Goal: Navigation & Orientation: Find specific page/section

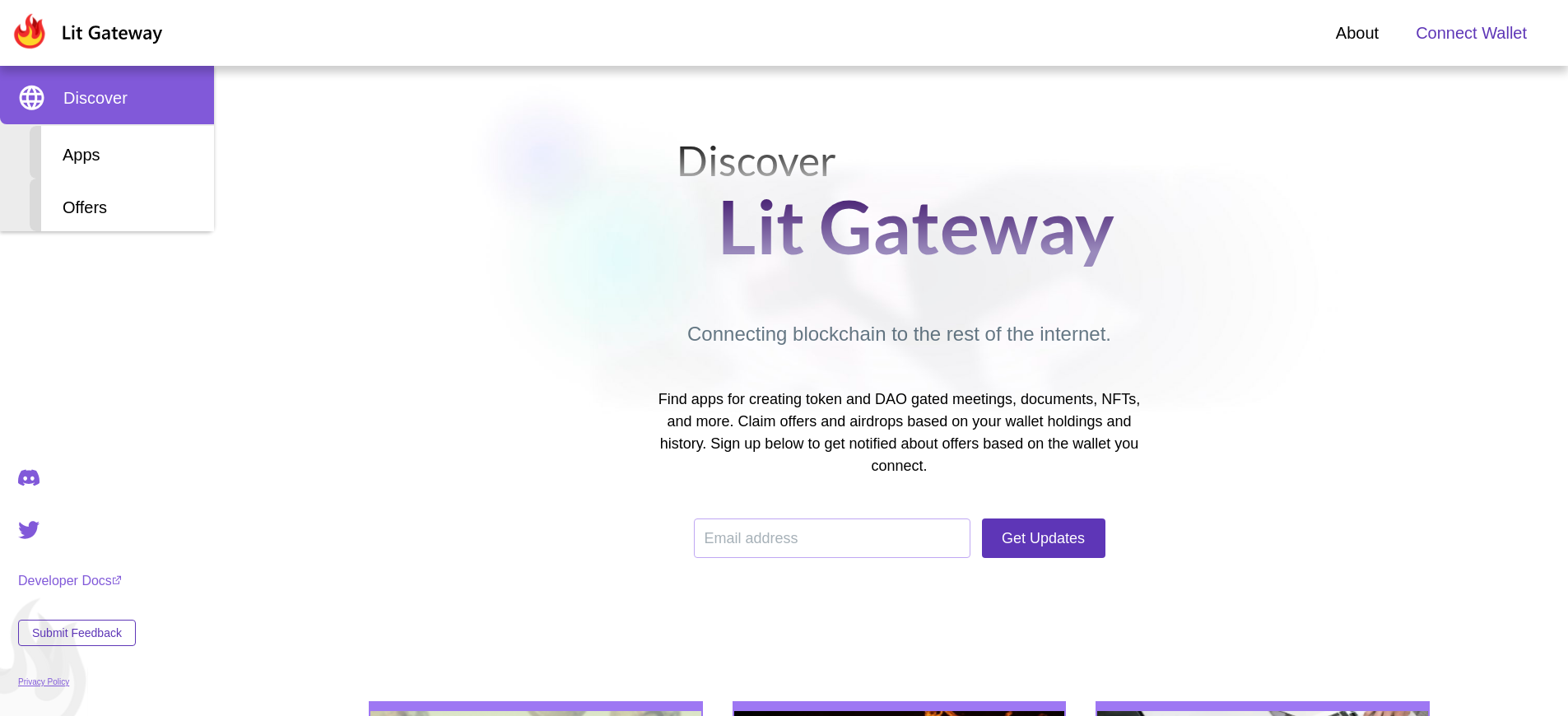
click at [1471, 33] on span "Connect Wallet" at bounding box center [1471, 32] width 111 height 24
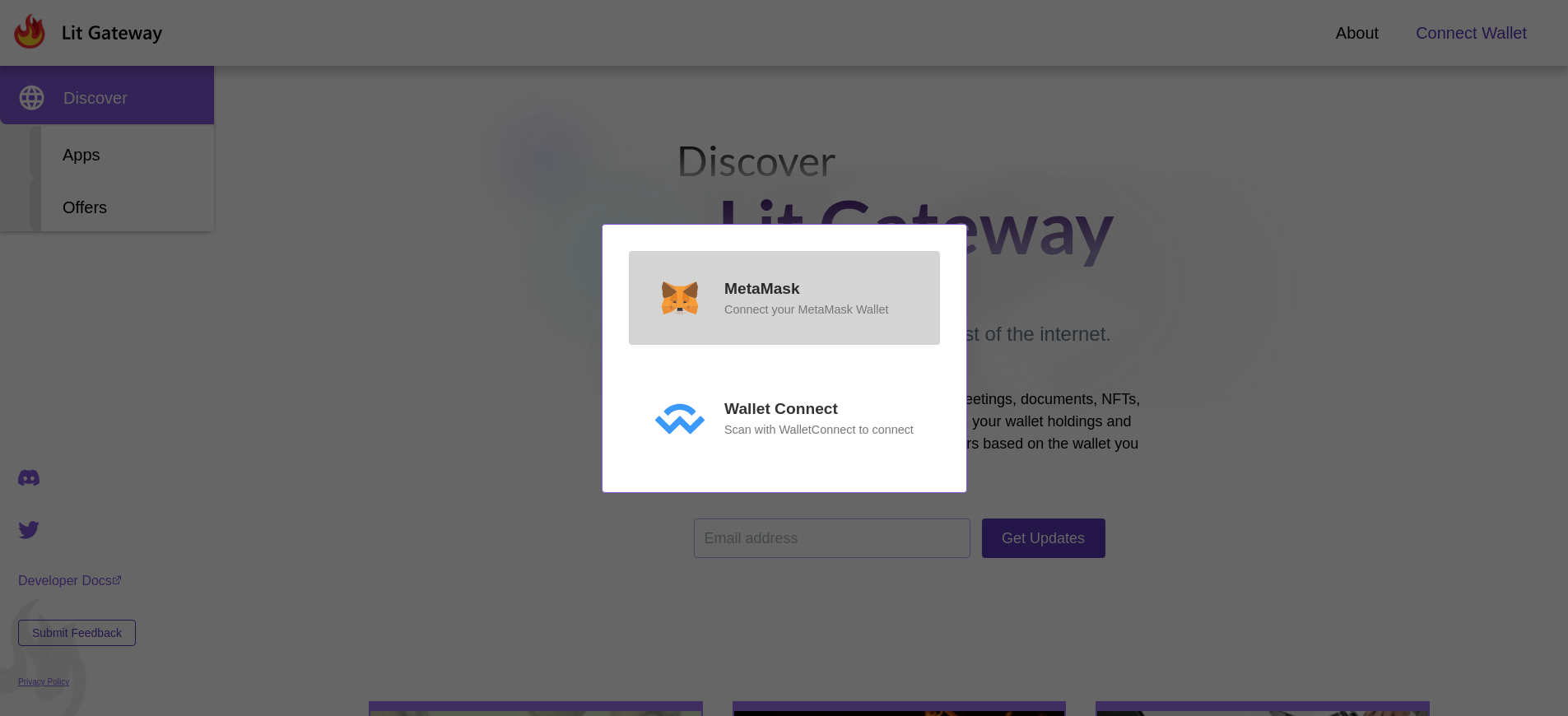
click at [761, 288] on p "MetaMask" at bounding box center [762, 289] width 76 height 24
click at [761, 301] on p "MetaMask" at bounding box center [762, 289] width 76 height 24
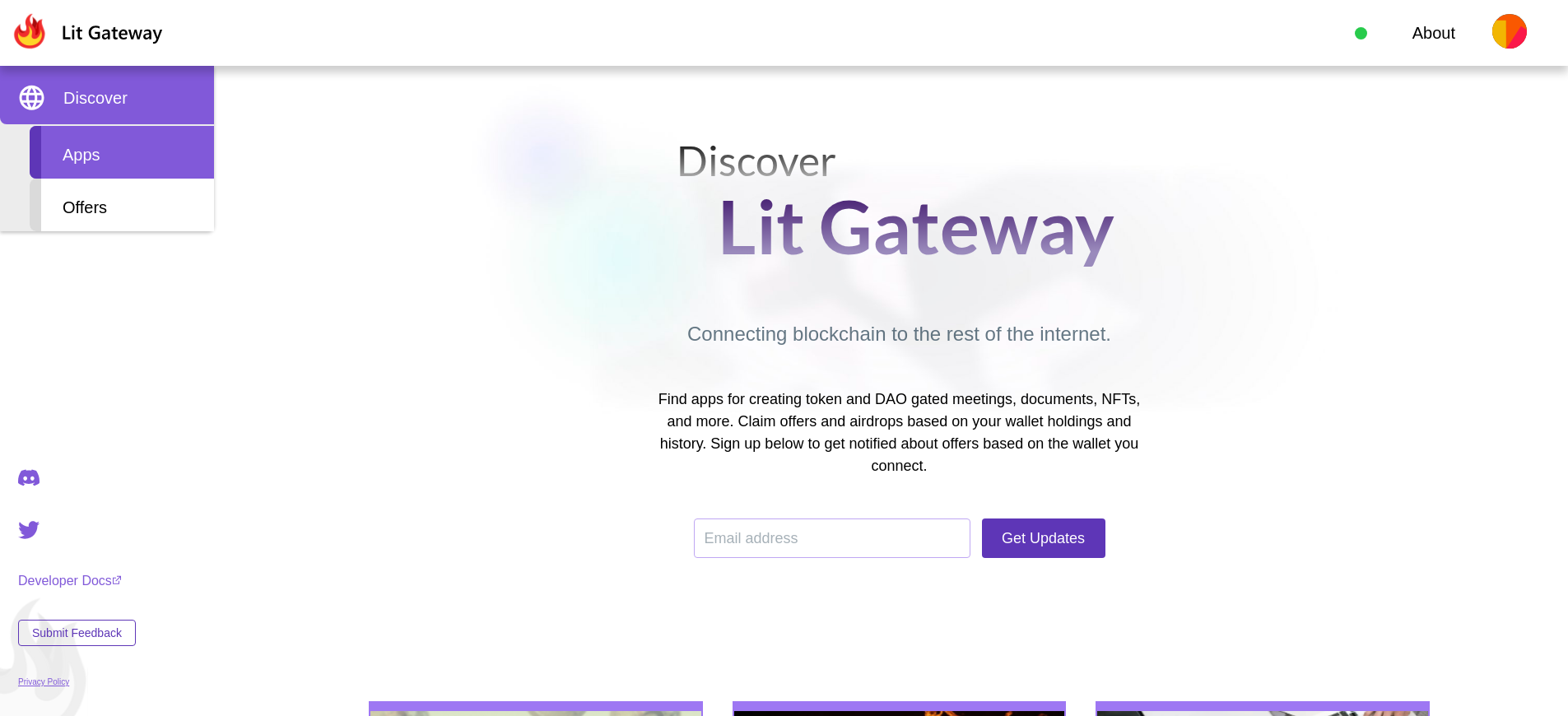
click at [122, 153] on div "Apps" at bounding box center [122, 153] width 185 height 52
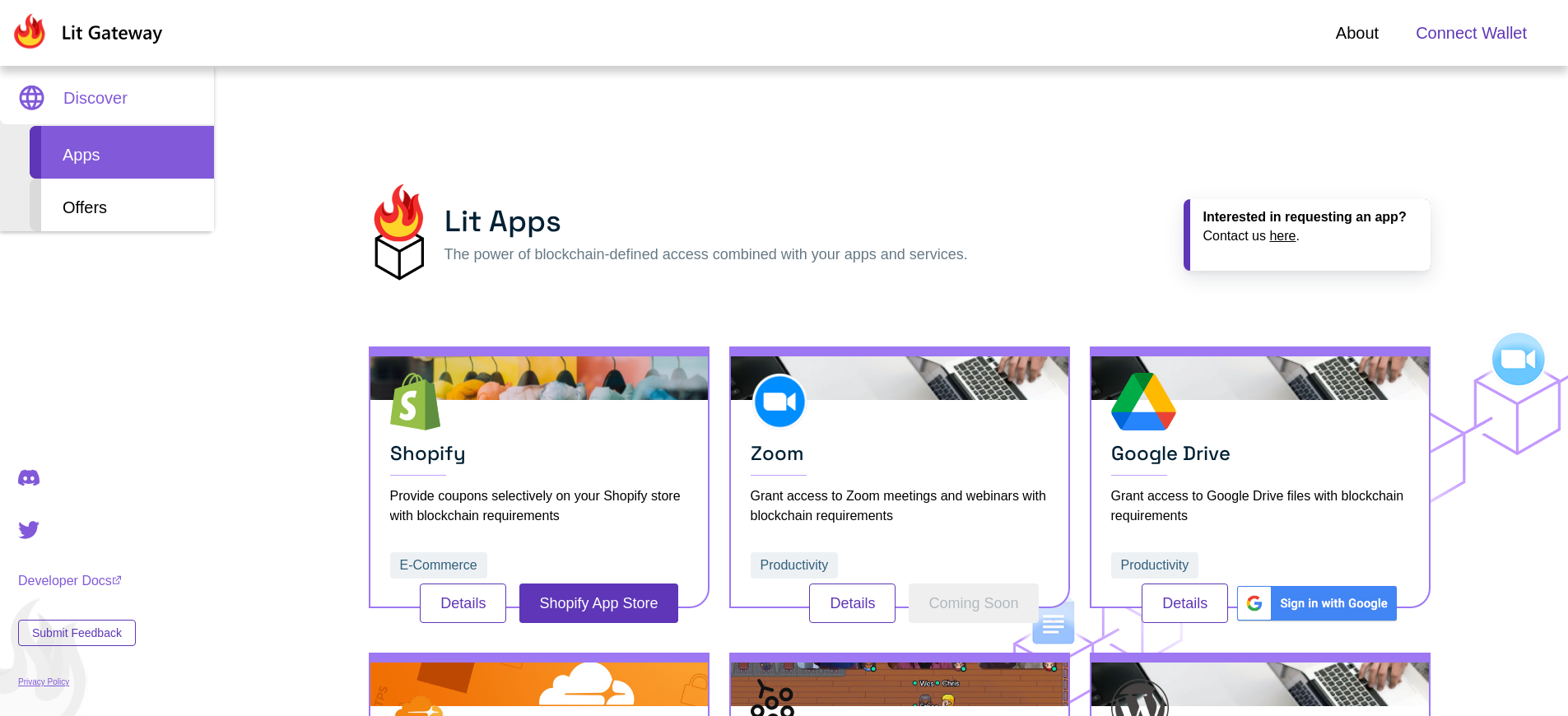
click at [1471, 33] on span "Connect Wallet" at bounding box center [1471, 32] width 111 height 24
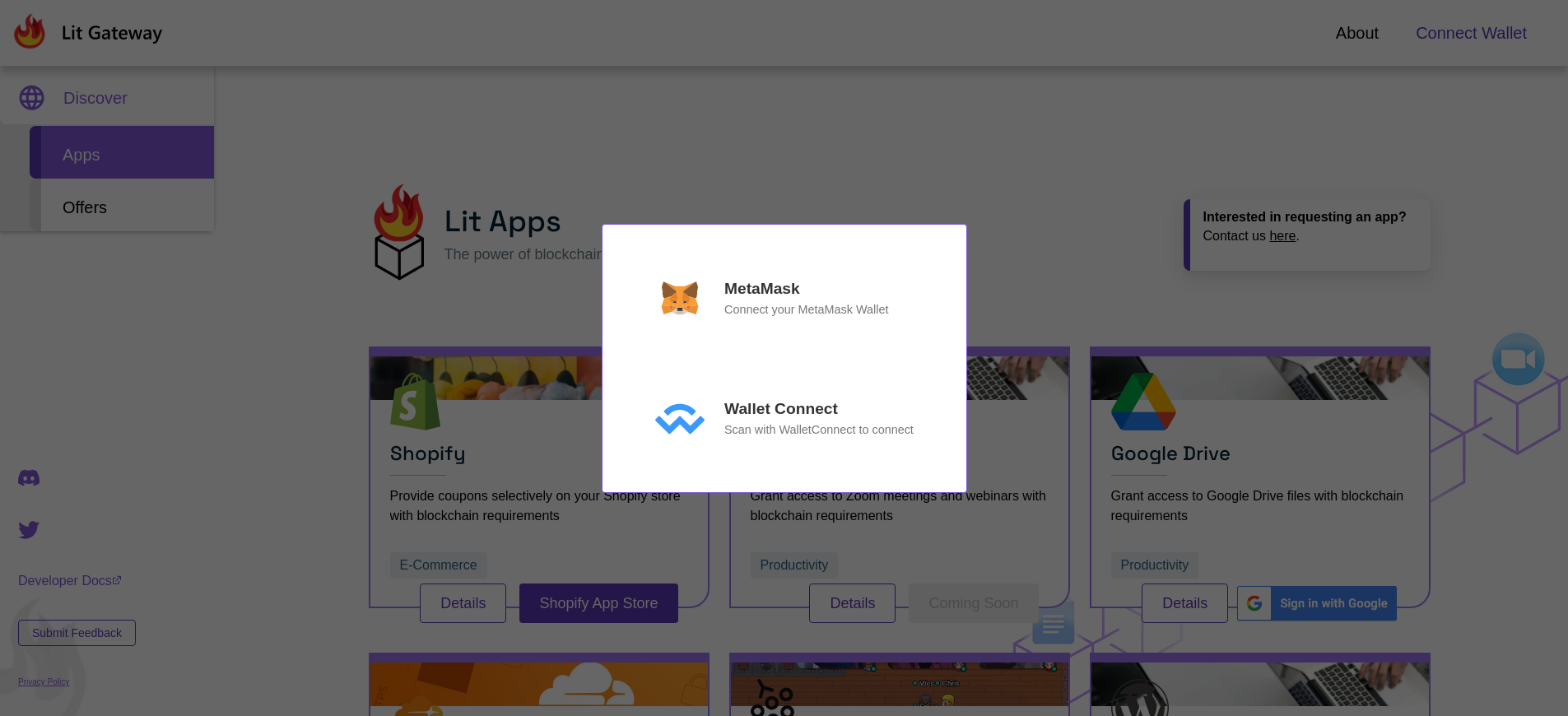
click at [761, 288] on p "MetaMask" at bounding box center [762, 289] width 76 height 24
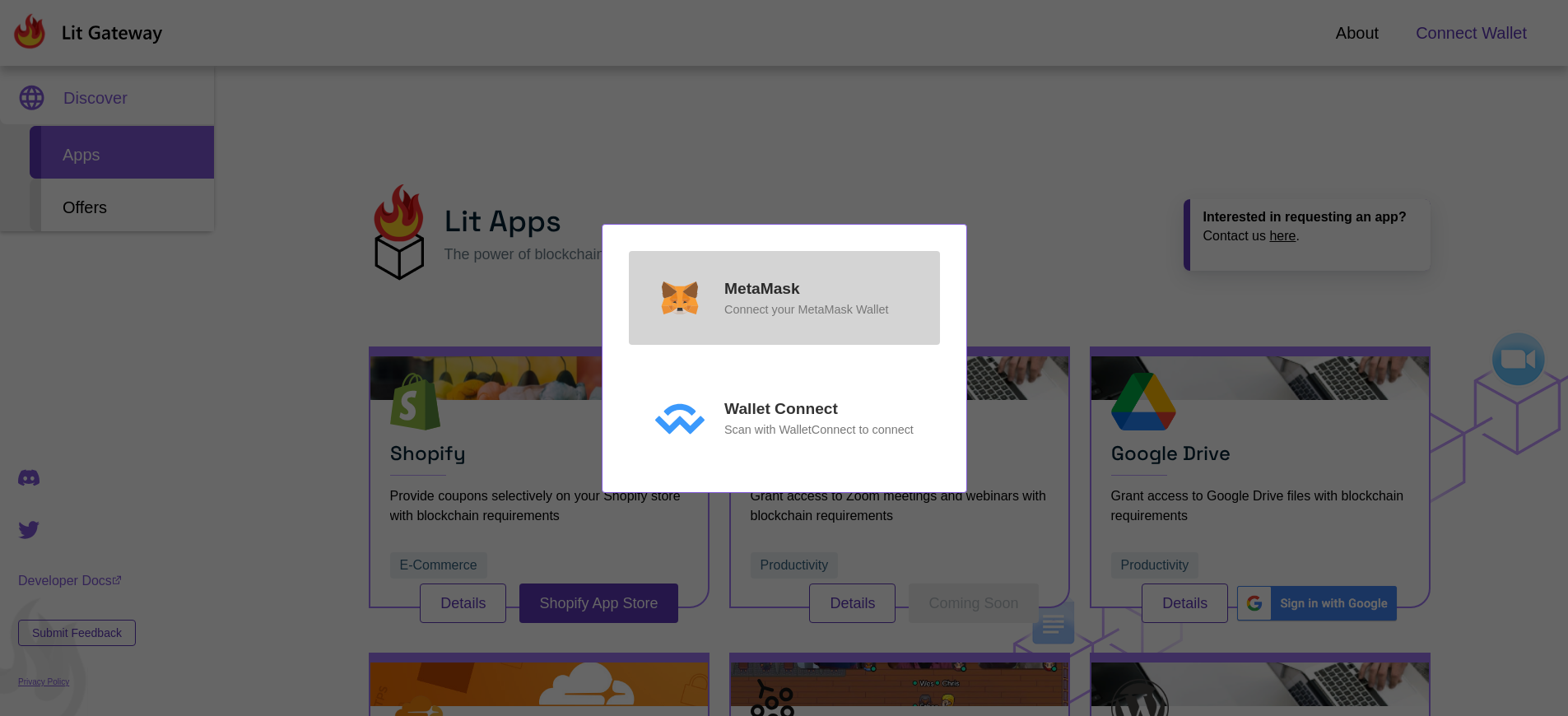
click at [761, 288] on p "MetaMask" at bounding box center [762, 289] width 76 height 24
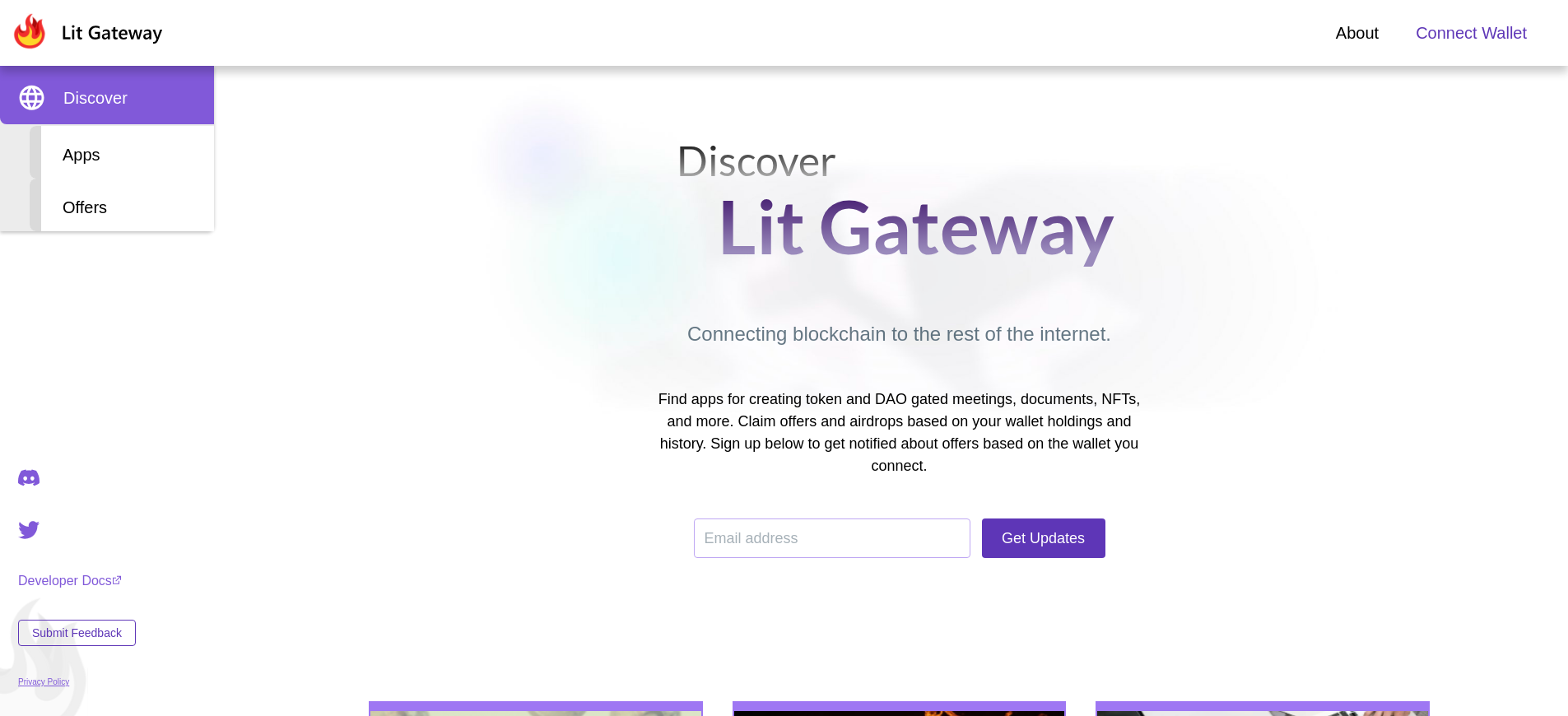
click at [1471, 33] on span "Connect Wallet" at bounding box center [1471, 32] width 111 height 24
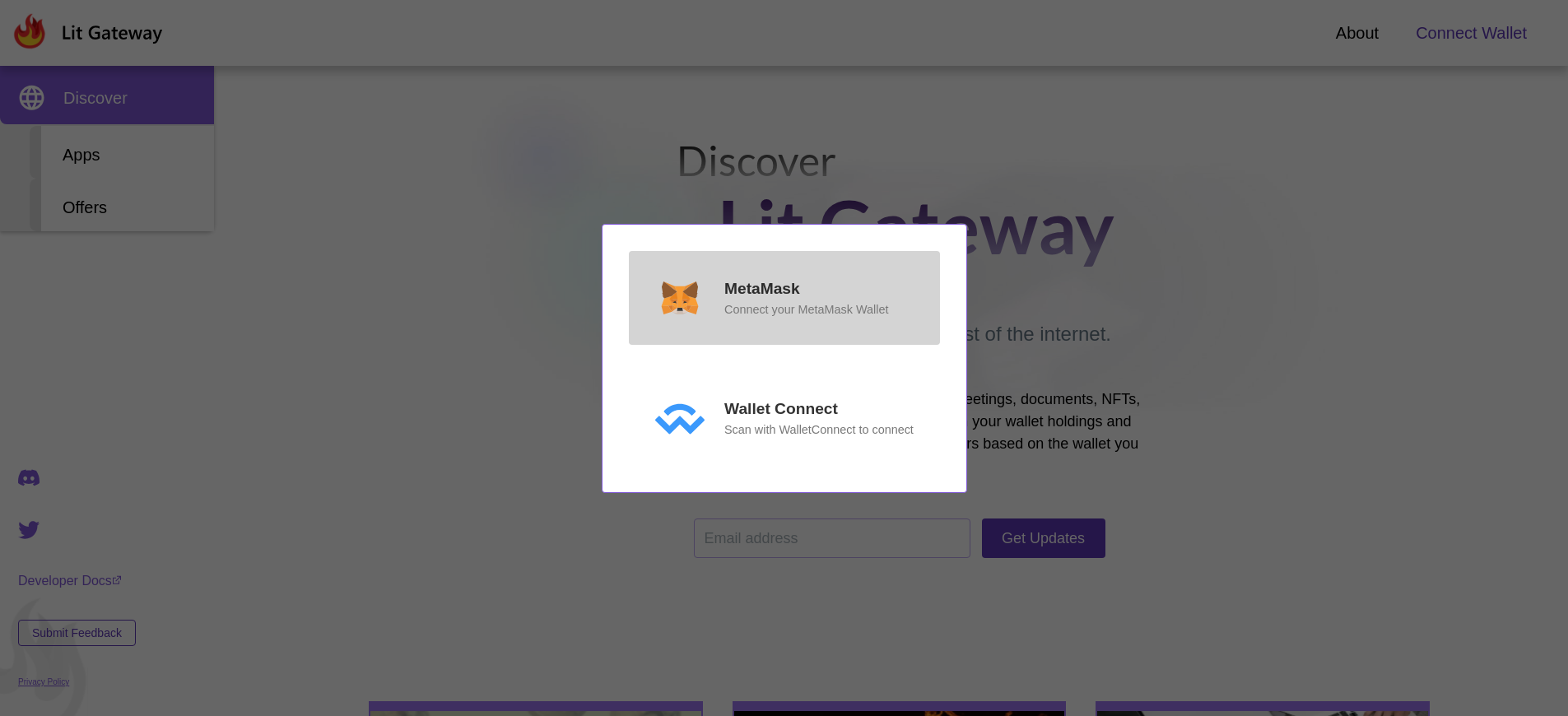
click at [761, 288] on p "MetaMask" at bounding box center [762, 289] width 76 height 24
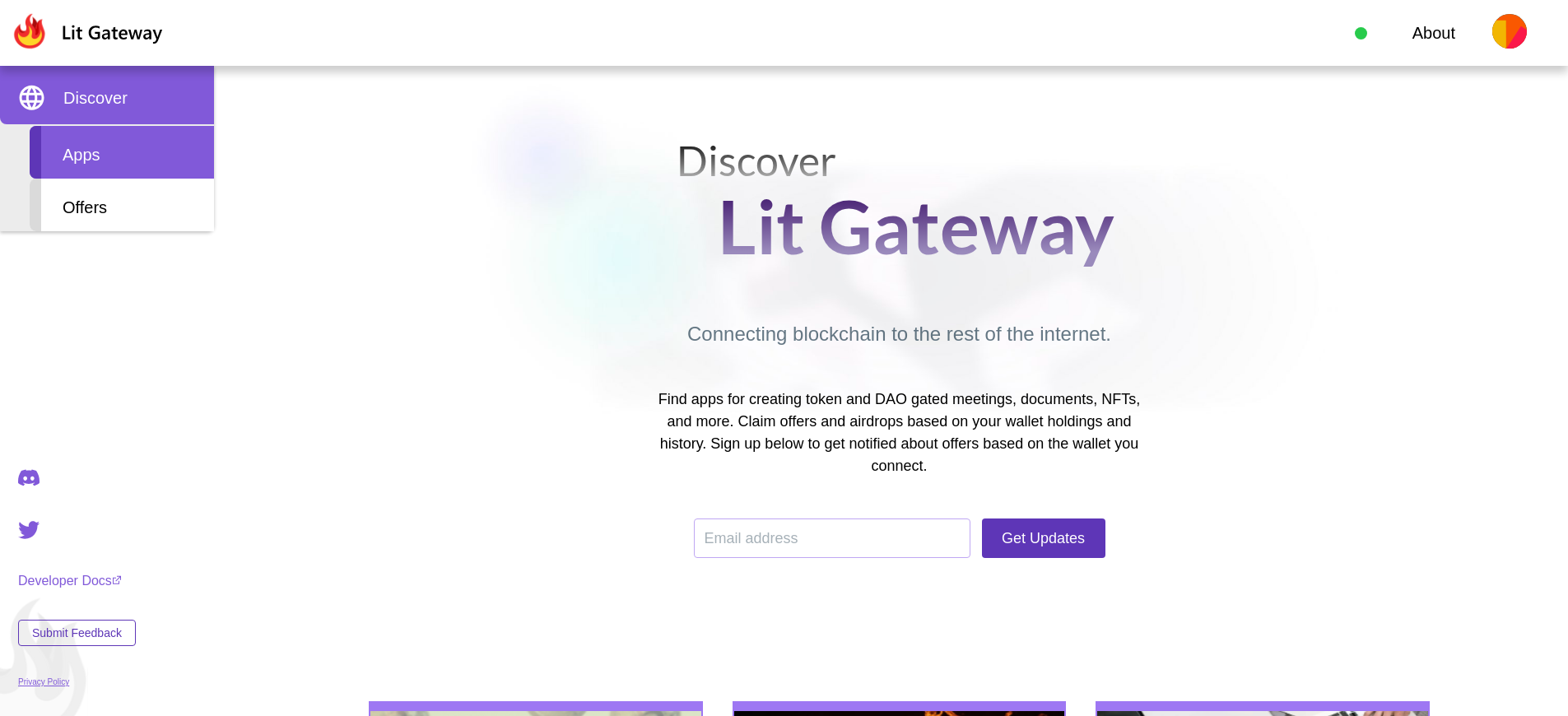
click at [122, 153] on div "Apps" at bounding box center [122, 153] width 185 height 52
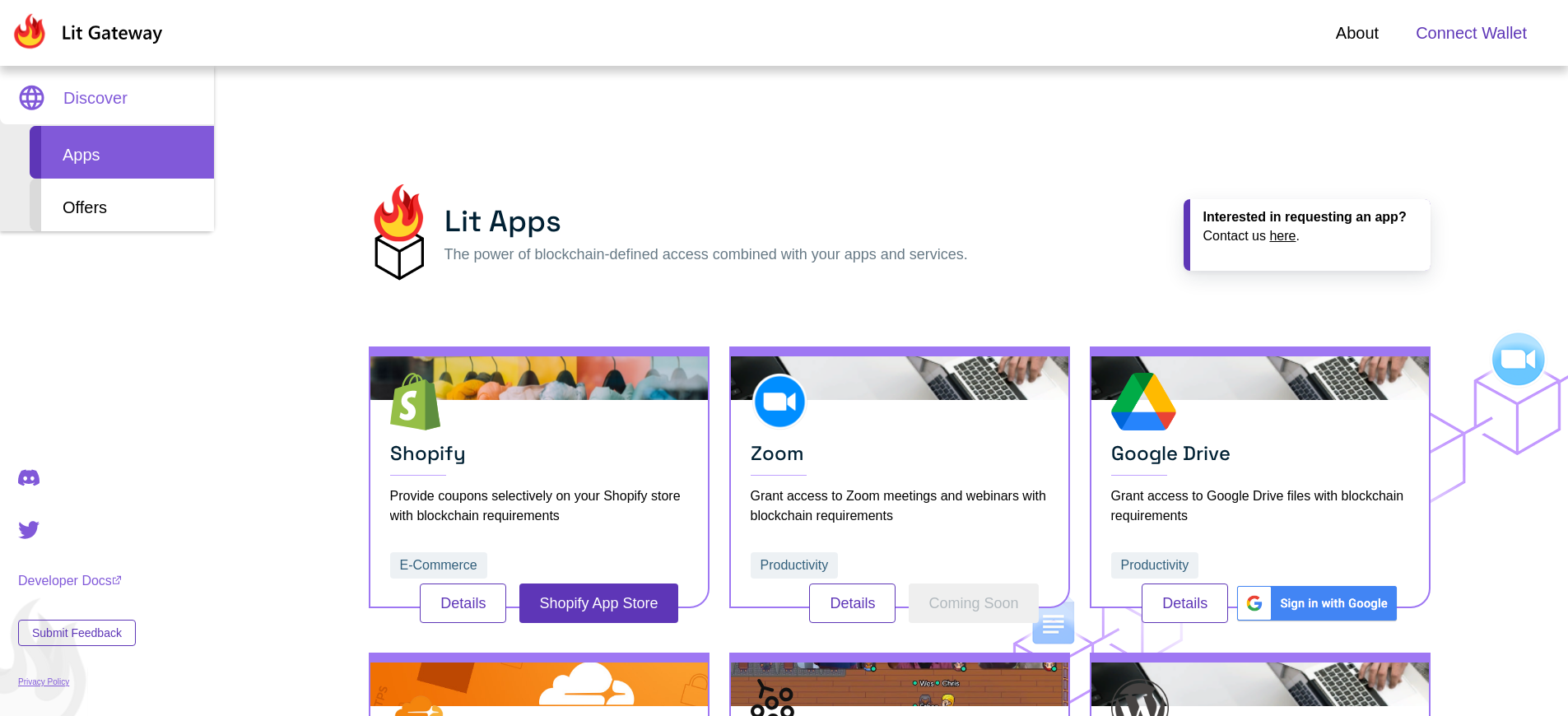
click at [1471, 33] on span "Connect Wallet" at bounding box center [1471, 32] width 111 height 24
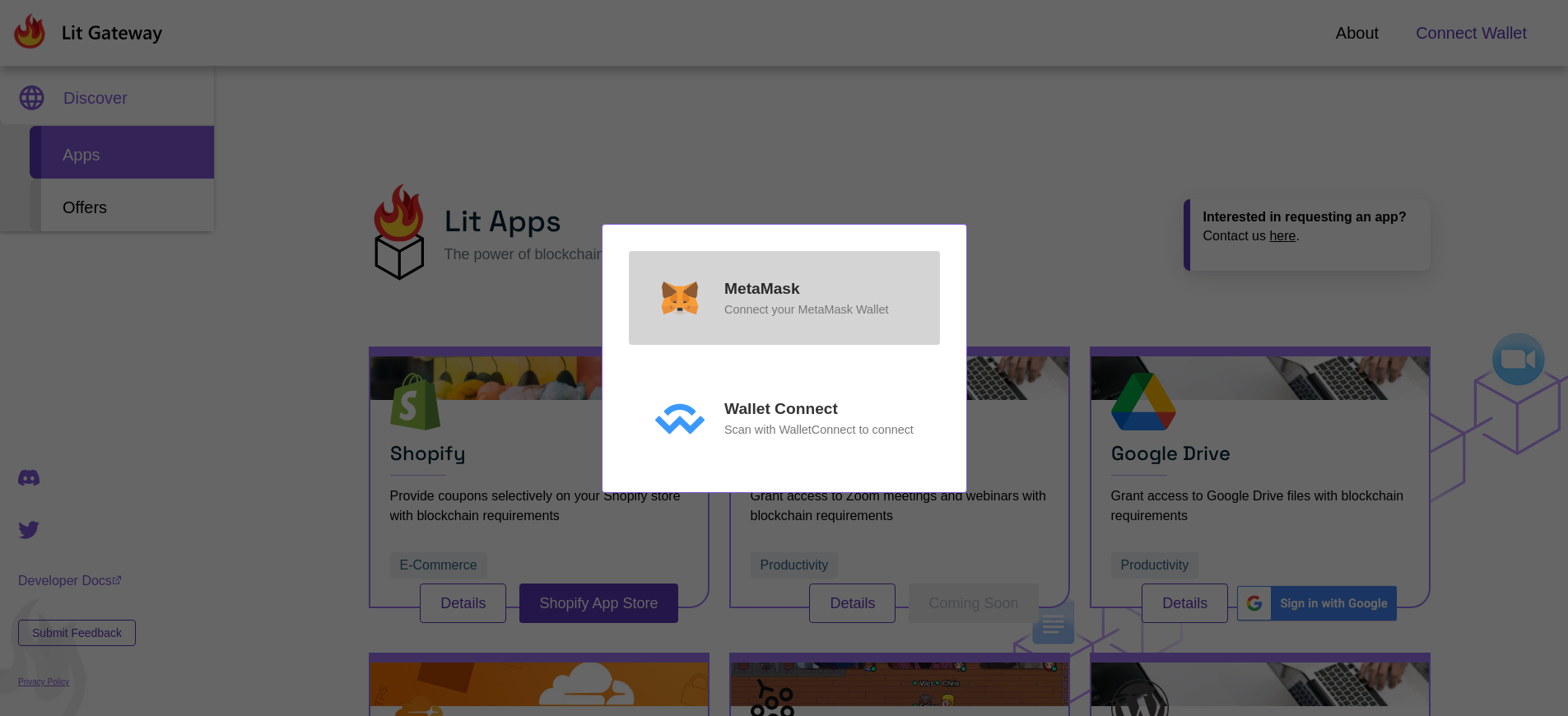
click at [761, 288] on p "MetaMask" at bounding box center [762, 289] width 76 height 24
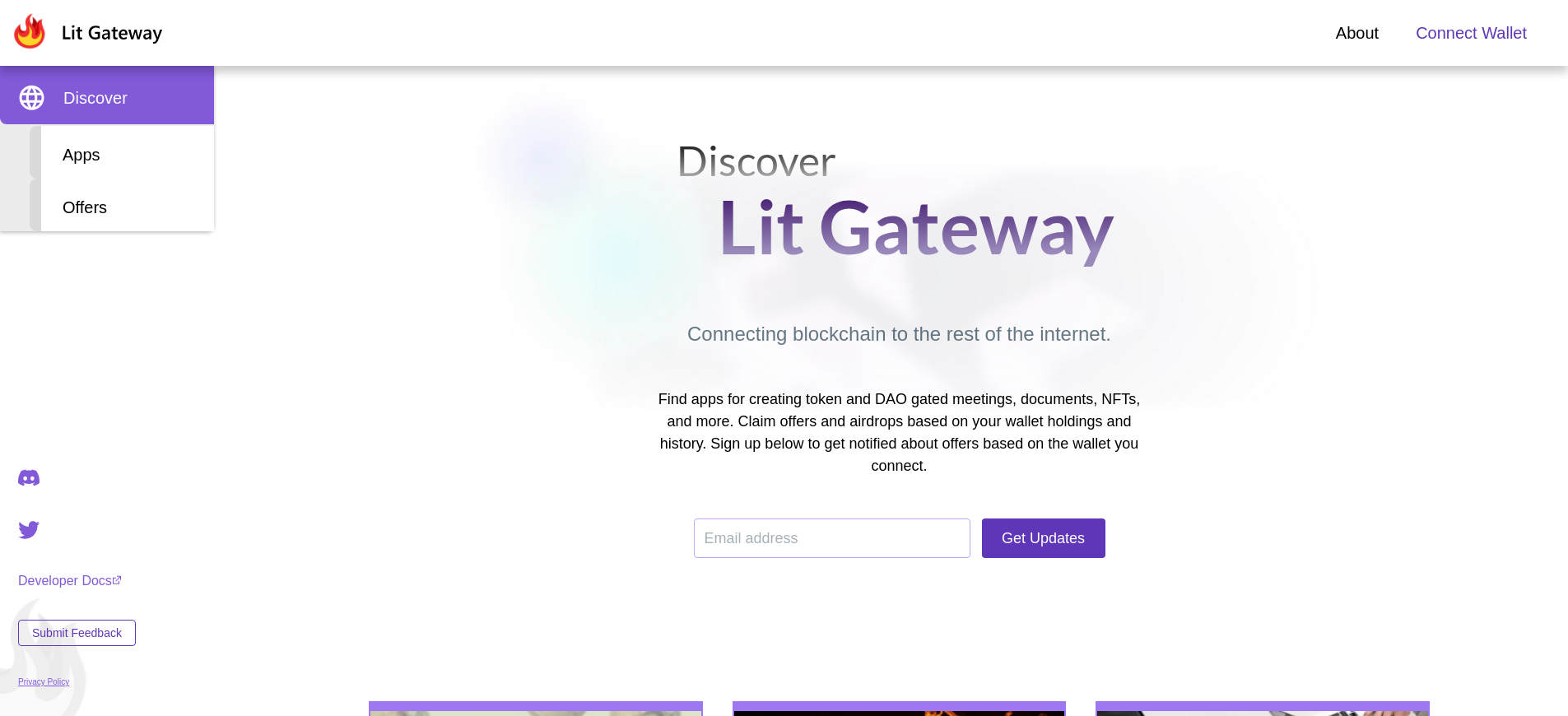
click at [1471, 33] on span "Connect Wallet" at bounding box center [1471, 32] width 111 height 24
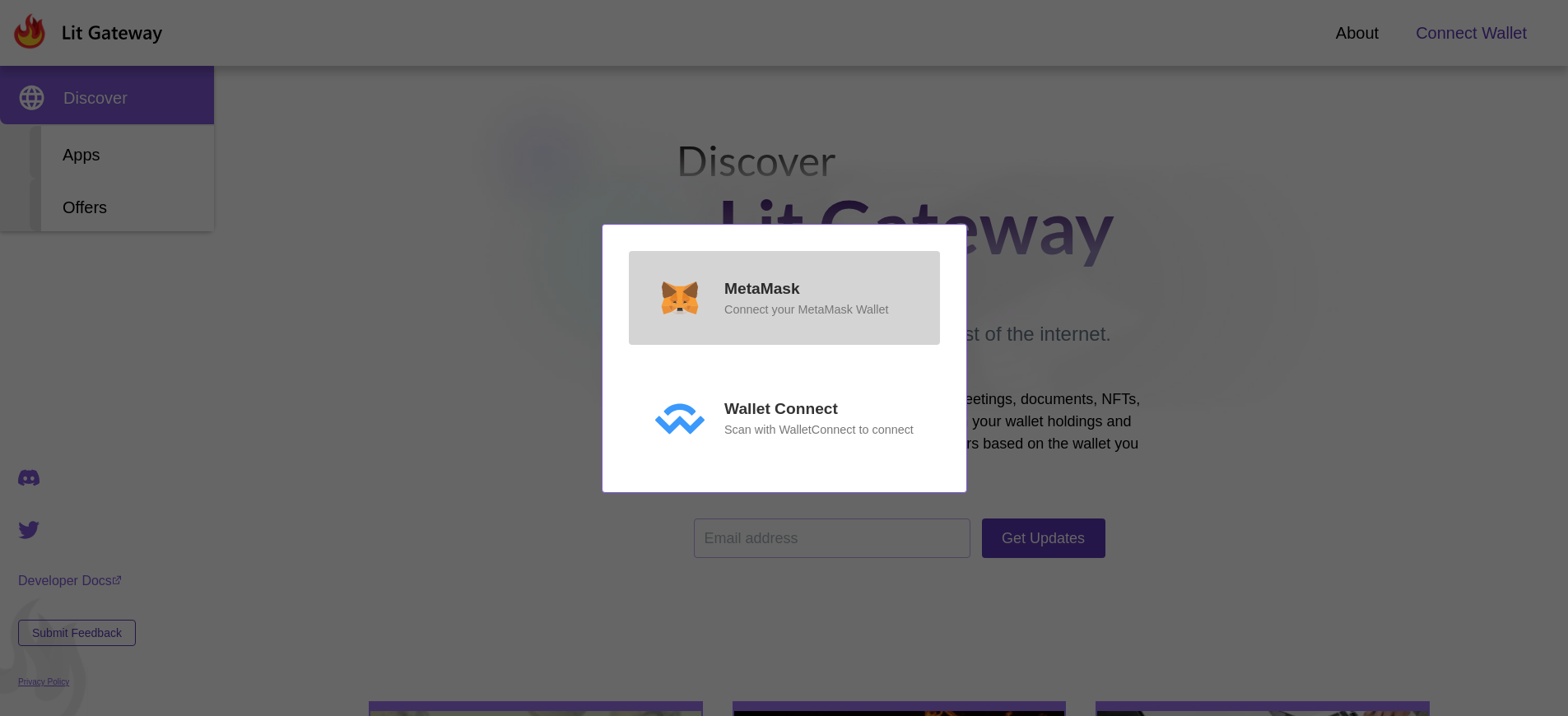
click at [761, 288] on p "MetaMask" at bounding box center [762, 289] width 76 height 24
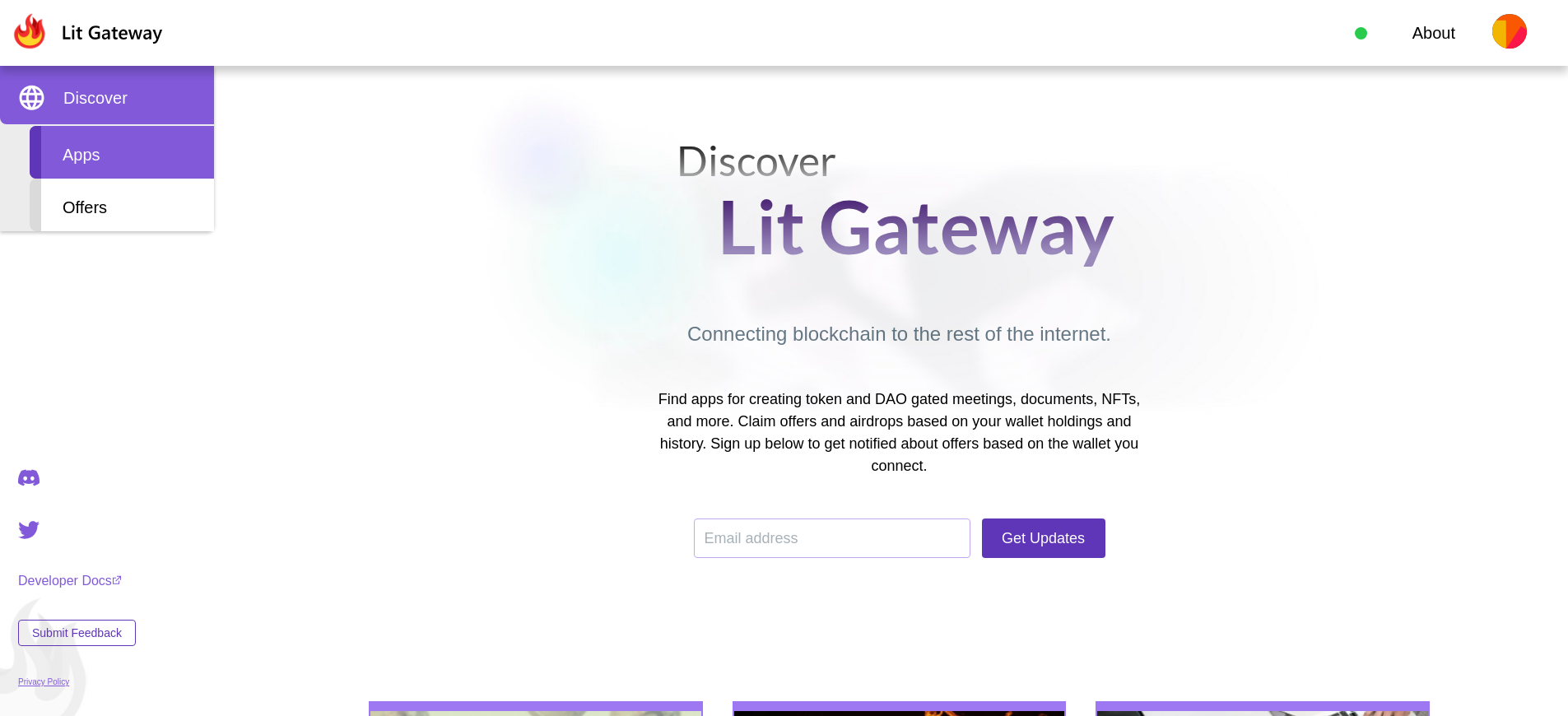
click at [122, 153] on div "Apps" at bounding box center [122, 153] width 185 height 52
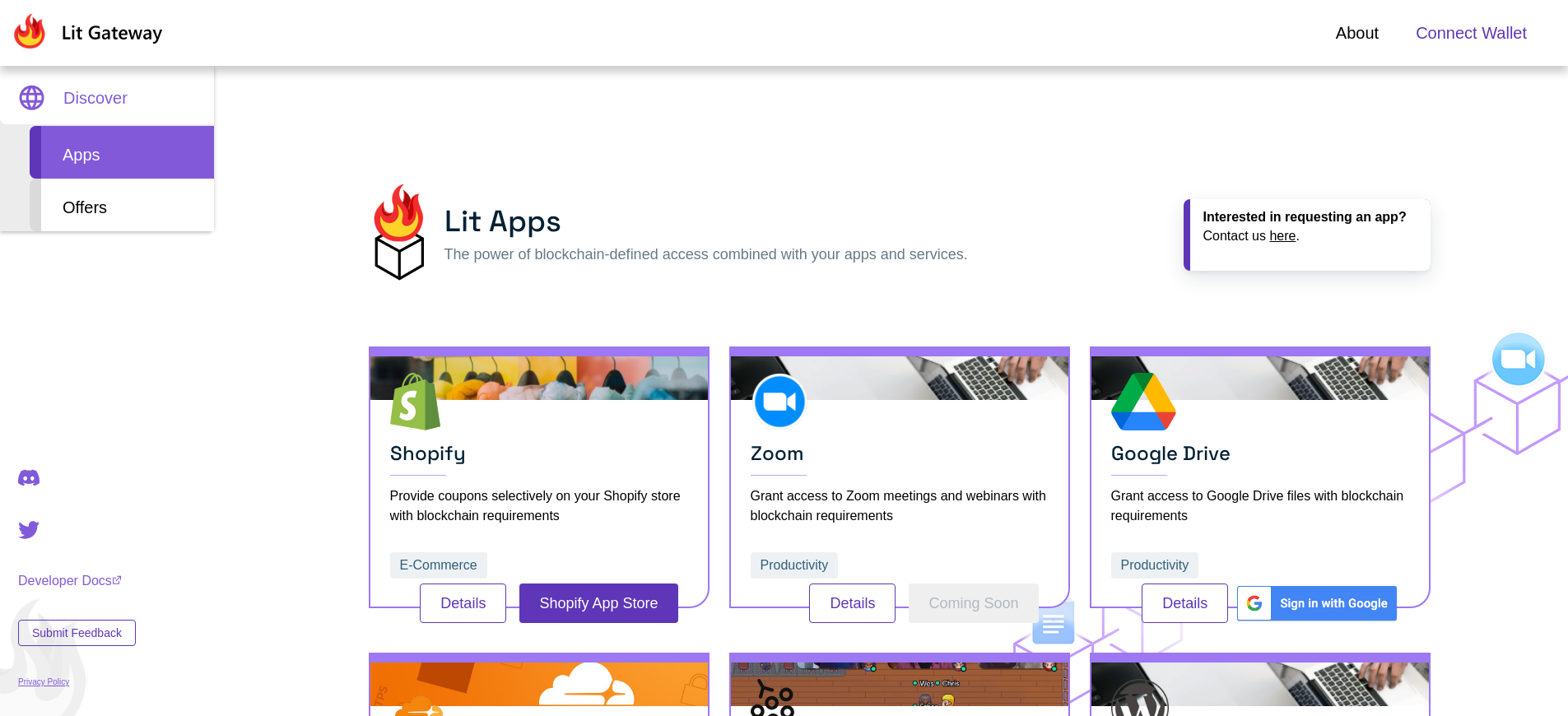
click at [1471, 33] on span "Connect Wallet" at bounding box center [1471, 32] width 111 height 24
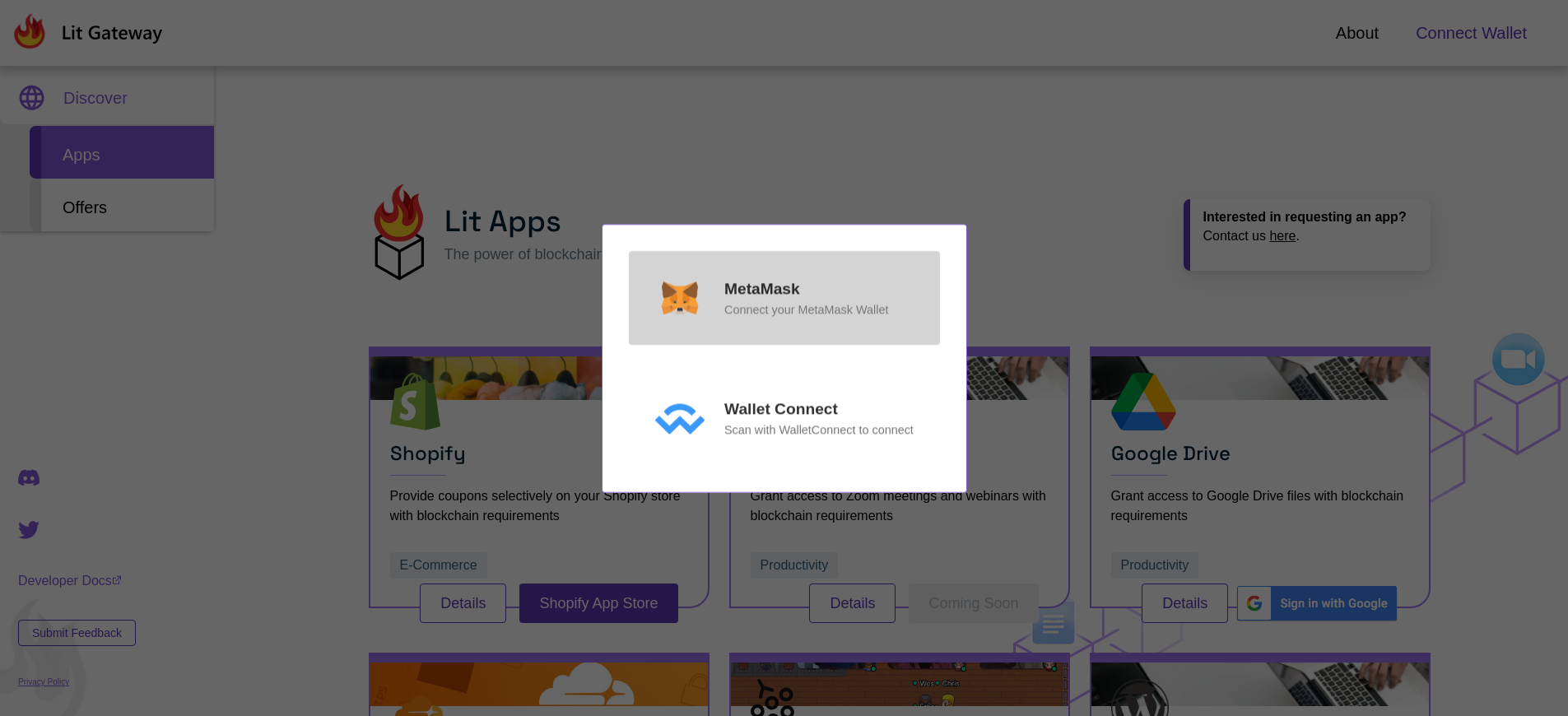
click at [761, 288] on p "MetaMask" at bounding box center [762, 289] width 76 height 24
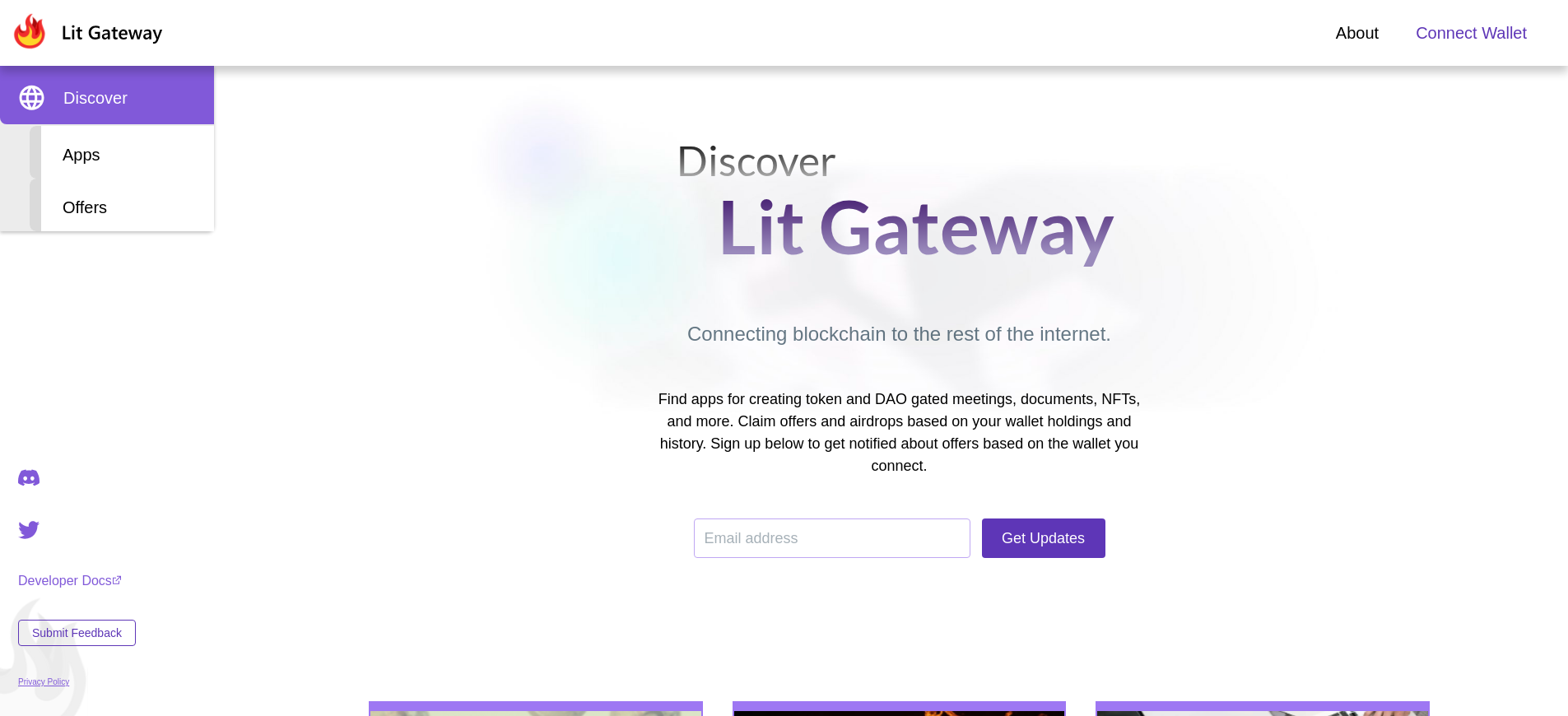
click at [1471, 33] on span "Connect Wallet" at bounding box center [1471, 32] width 111 height 24
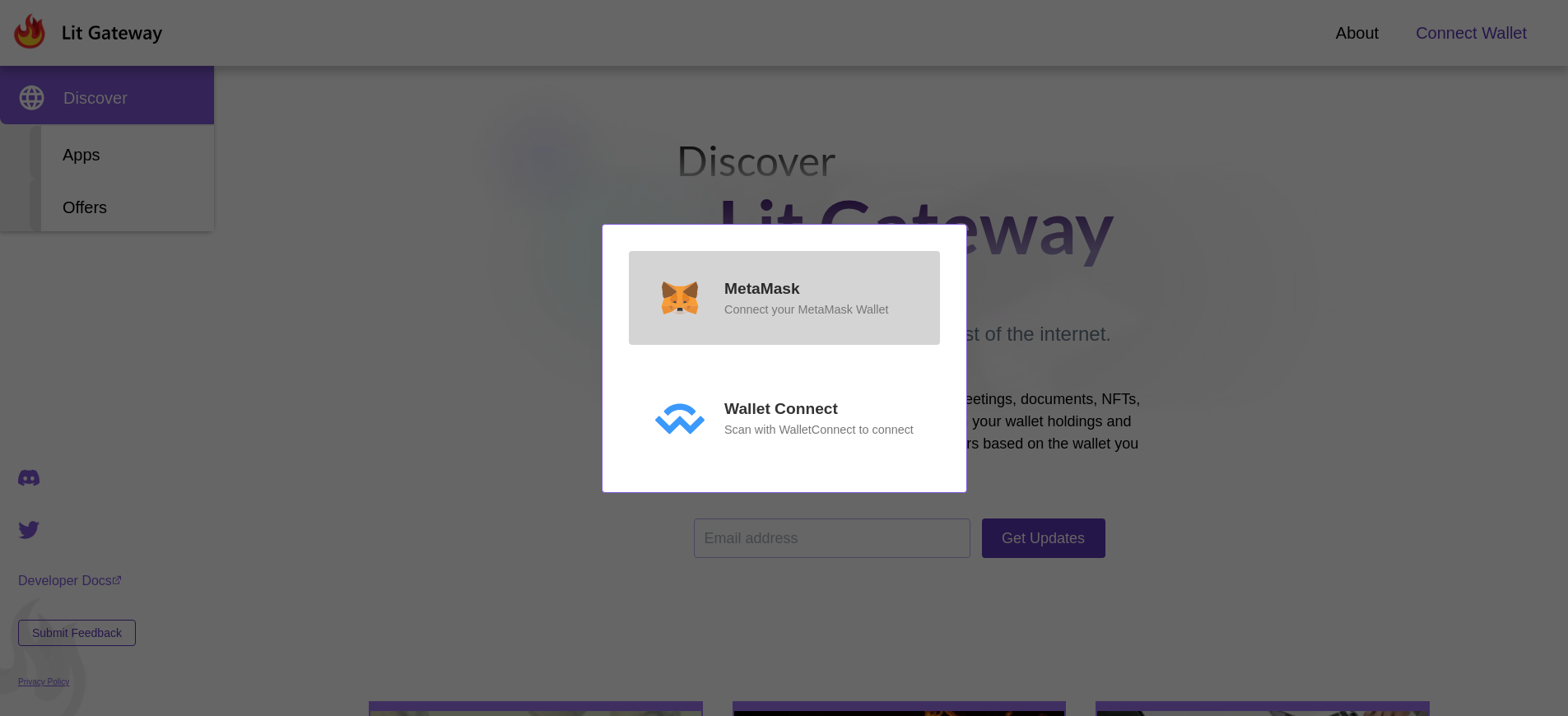
click at [761, 288] on p "MetaMask" at bounding box center [762, 289] width 76 height 24
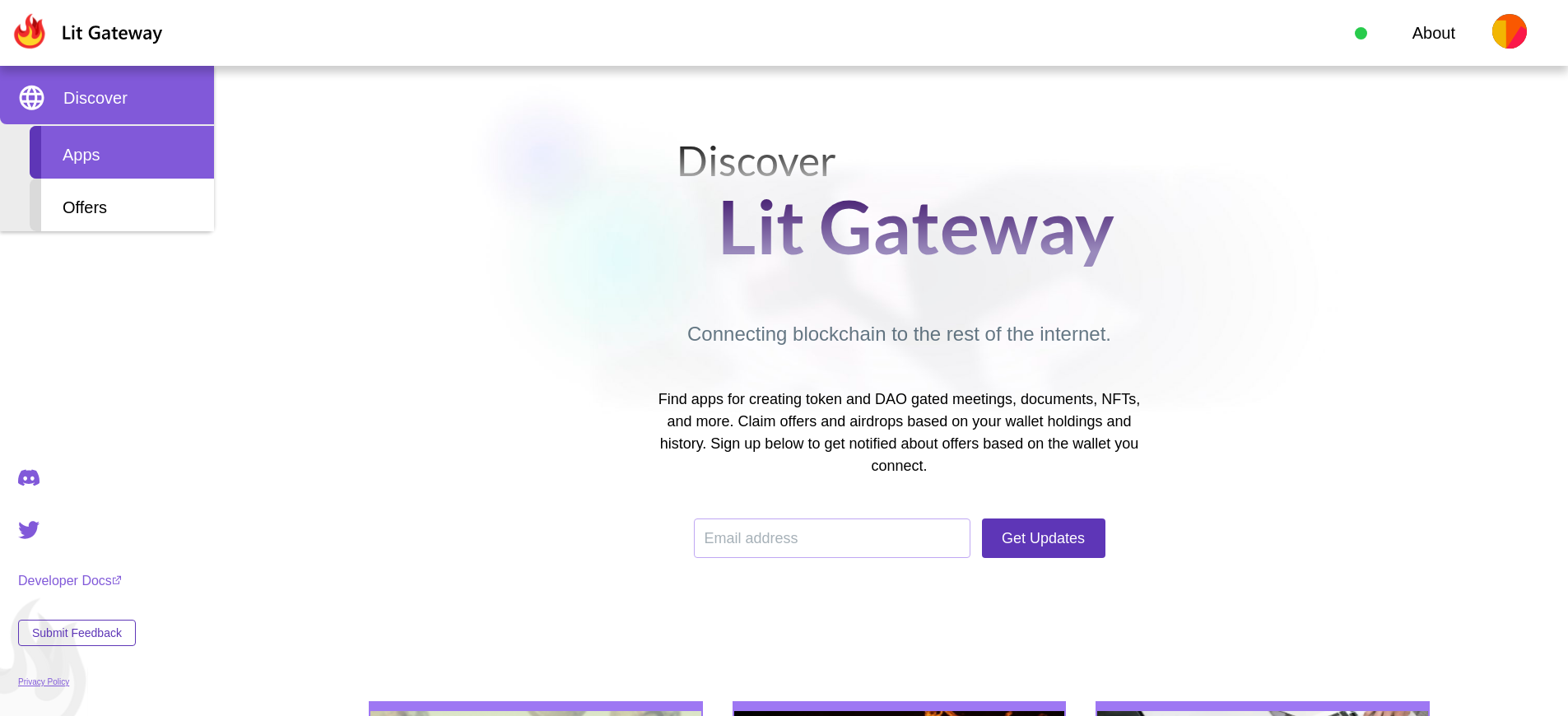
click at [122, 153] on div "Apps" at bounding box center [122, 153] width 185 height 52
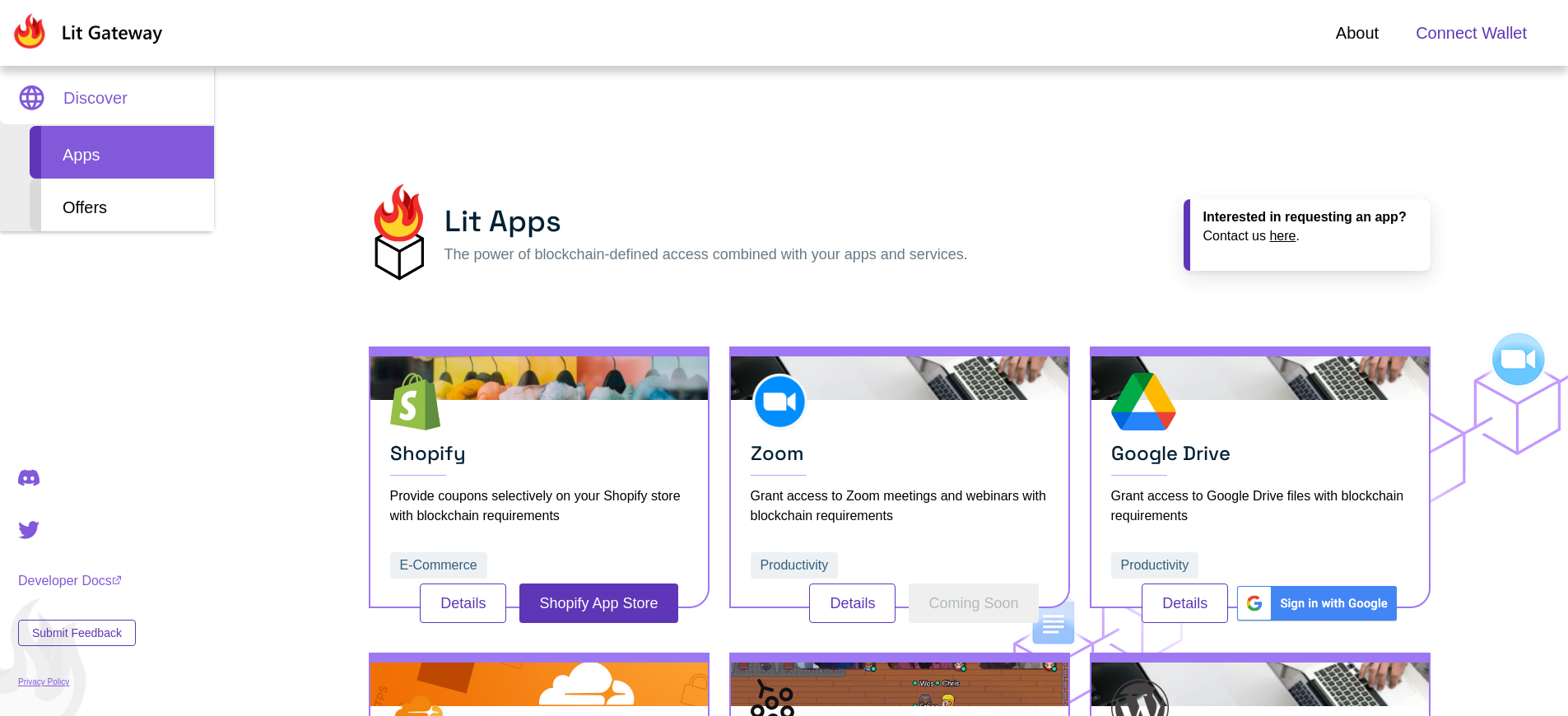
click at [1471, 33] on span "Connect Wallet" at bounding box center [1471, 32] width 111 height 24
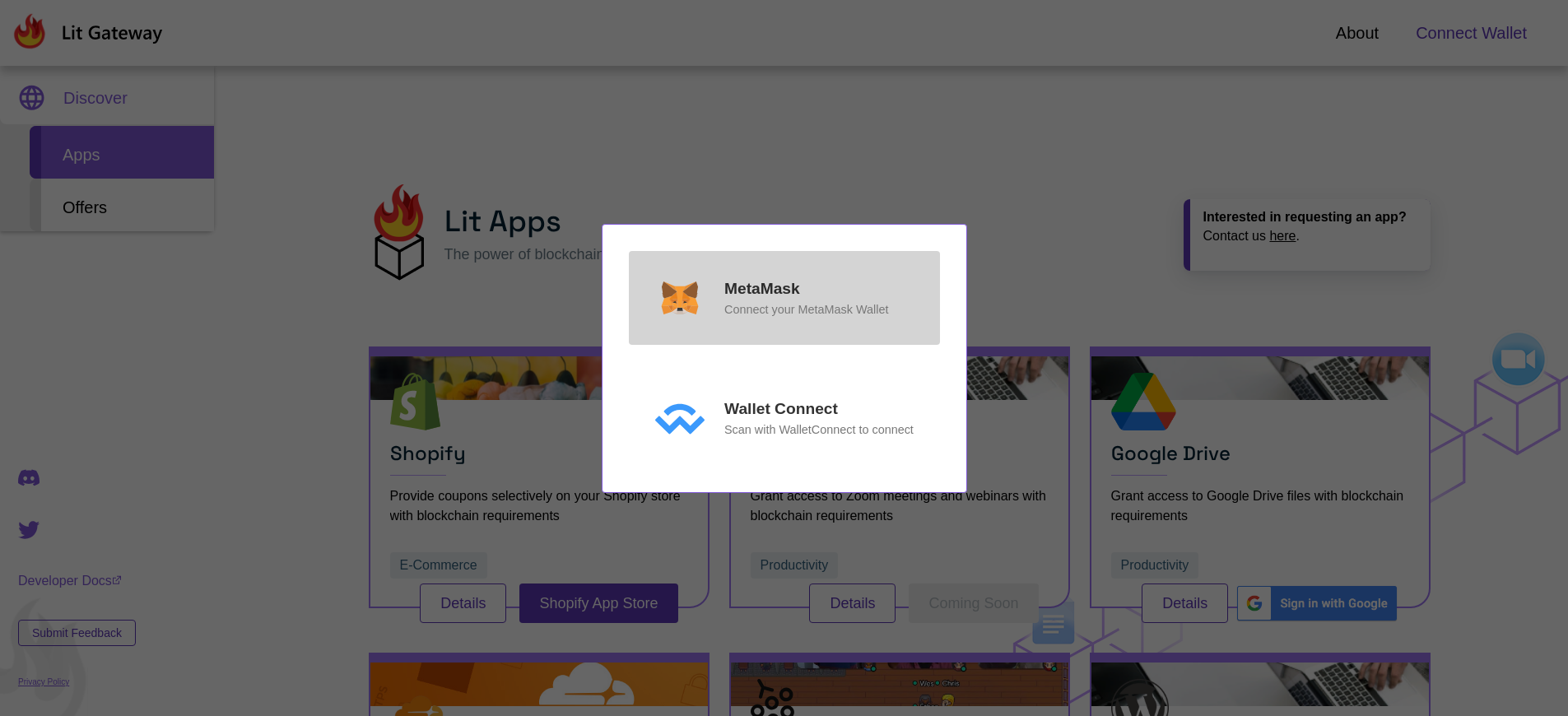
click at [806, 309] on p "Connect your MetaMask Wallet" at bounding box center [806, 309] width 163 height 18
